Goal: Find specific page/section: Find specific page/section

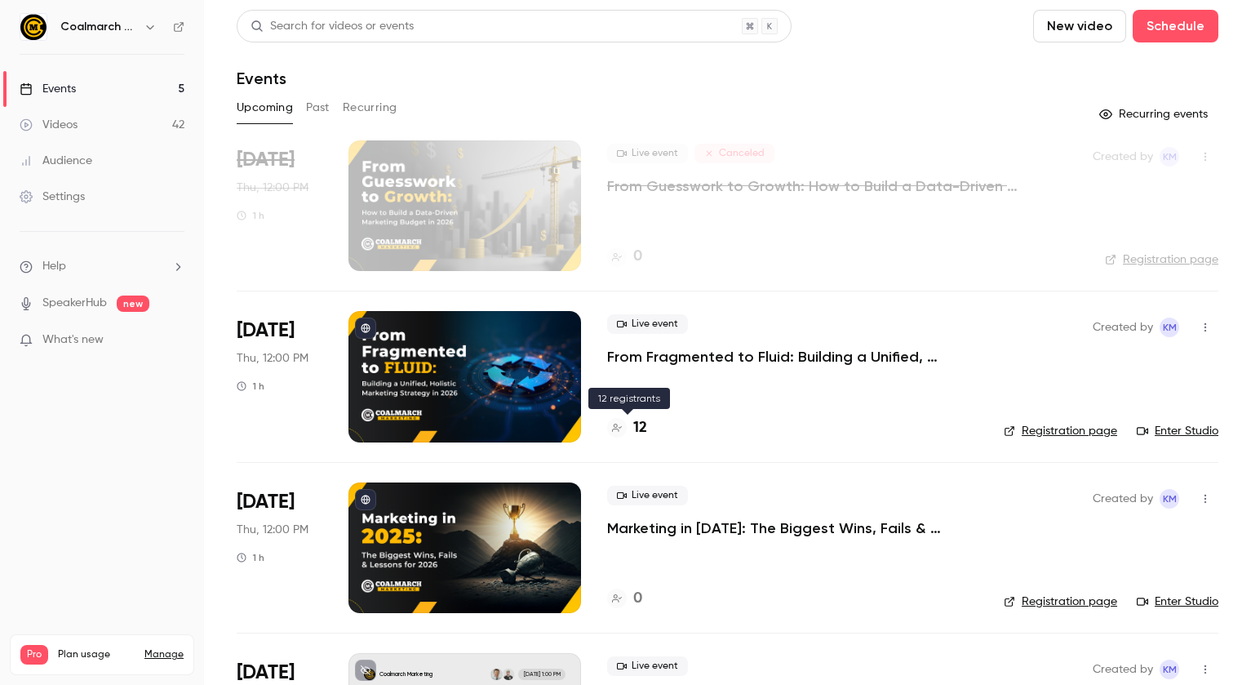
click at [637, 424] on h4 "12" at bounding box center [640, 428] width 14 height 22
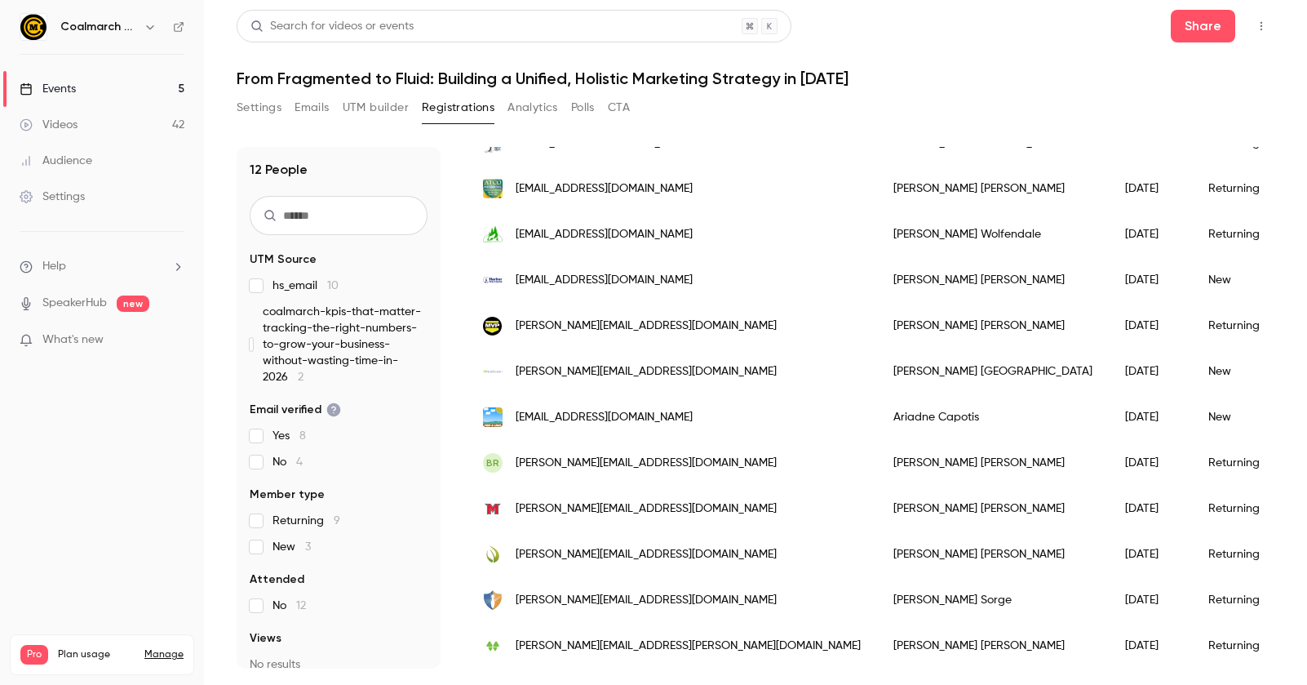
click at [78, 159] on div "Audience" at bounding box center [56, 161] width 73 height 16
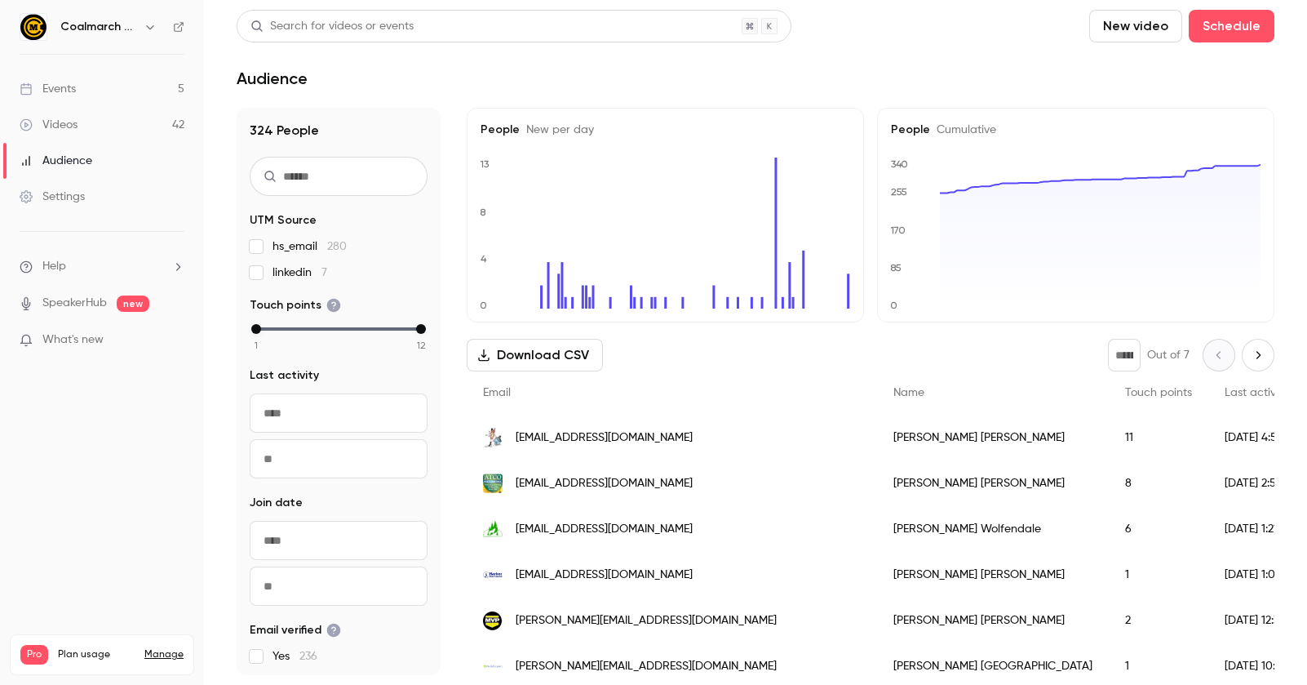
click at [319, 180] on input "text" at bounding box center [339, 176] width 178 height 39
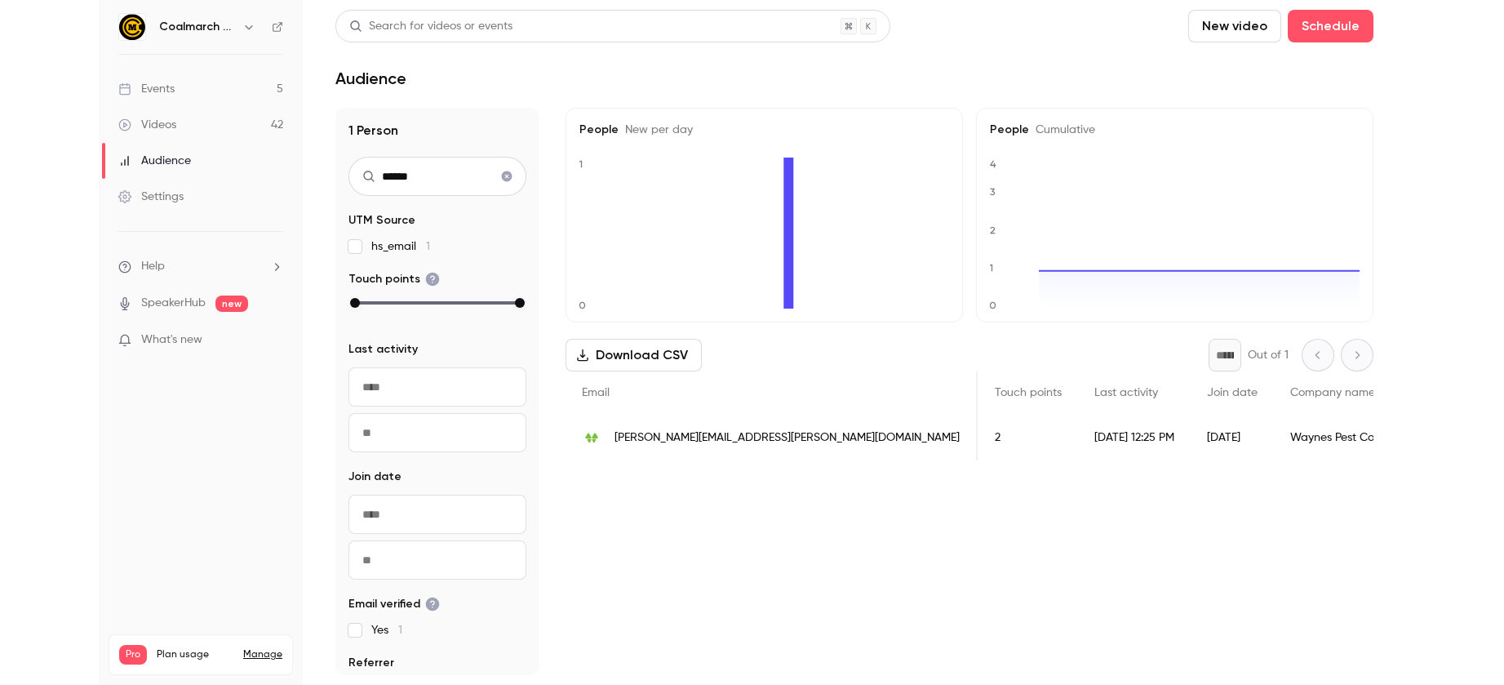
scroll to position [0, 204]
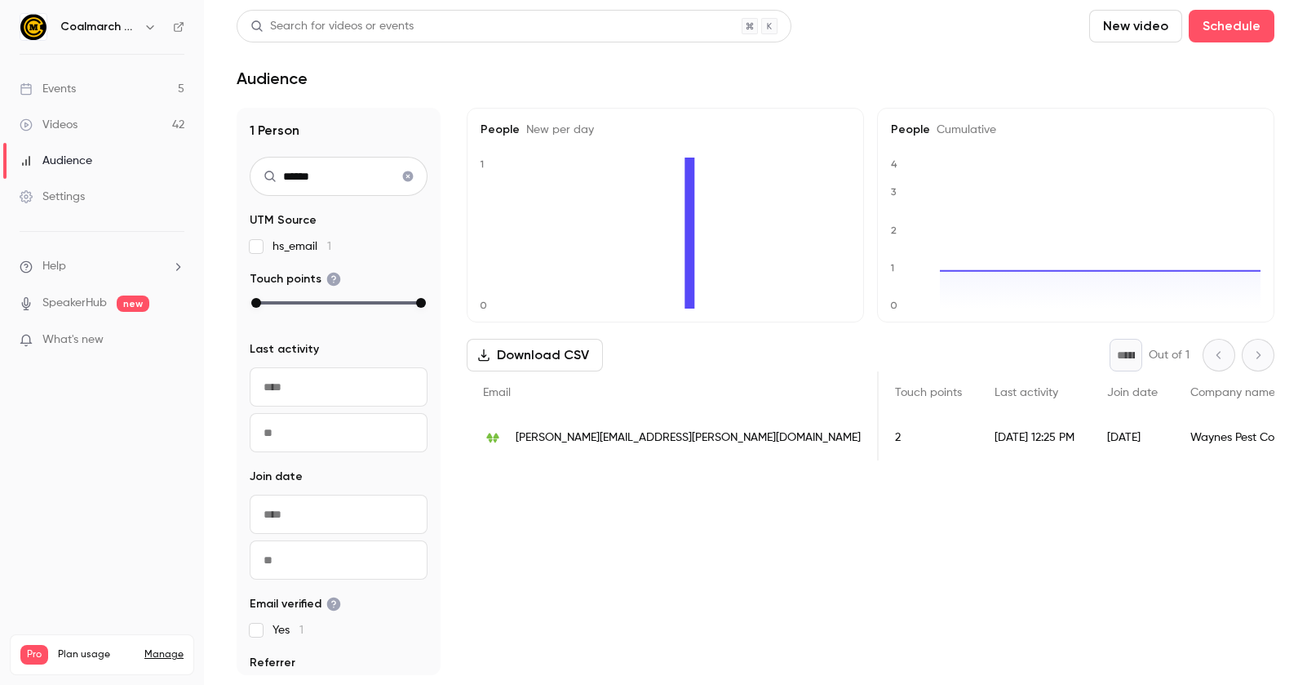
type input "*****"
click at [1174, 437] on div "Waynes Pest Control" at bounding box center [1244, 437] width 140 height 46
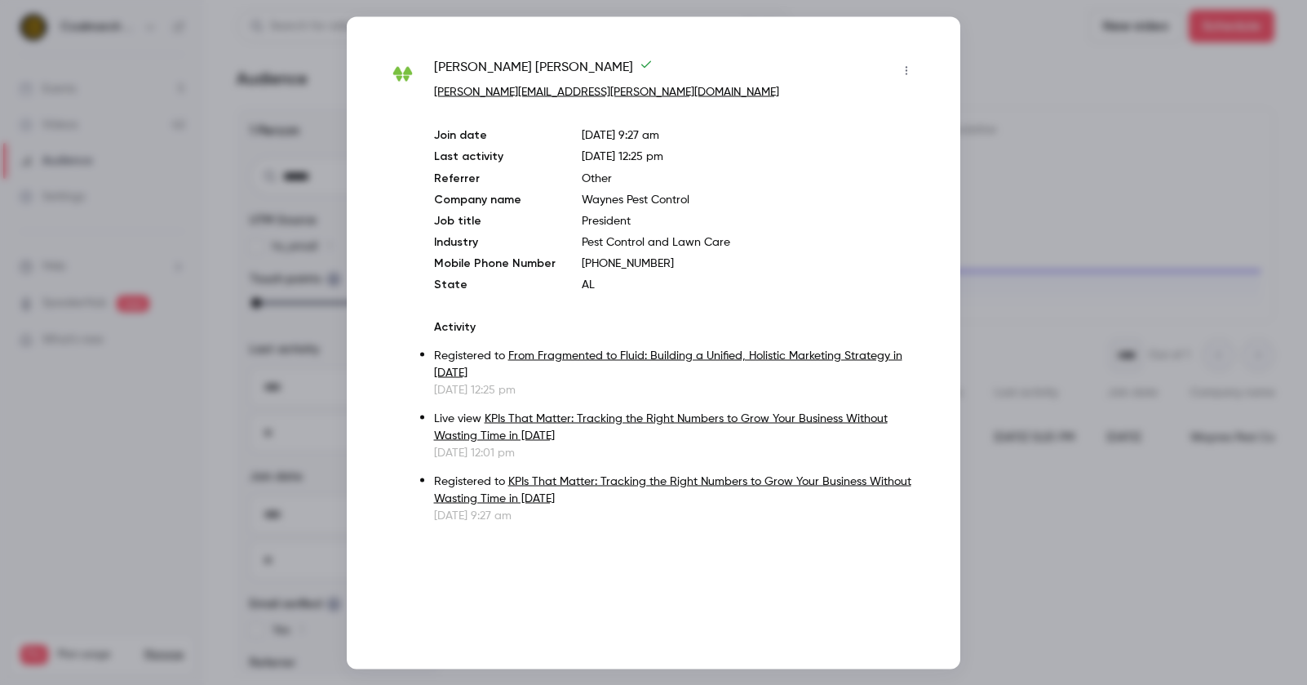
click at [1038, 64] on div at bounding box center [653, 342] width 1307 height 685
